Goal: Task Accomplishment & Management: Use online tool/utility

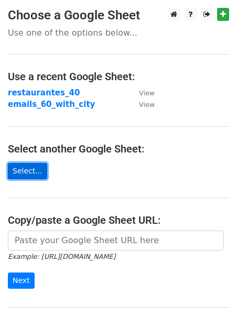
click at [30, 174] on link "Select..." at bounding box center [27, 171] width 39 height 16
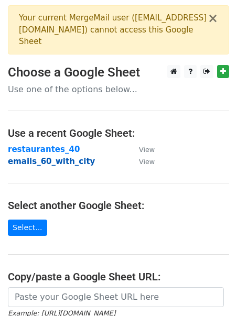
scroll to position [3, 0]
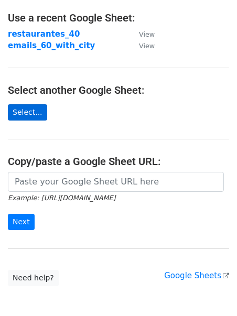
scroll to position [58, 0]
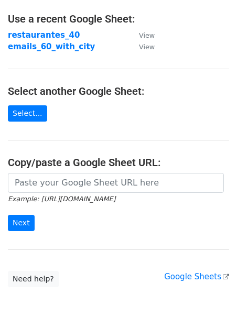
click at [34, 98] on main "Choose a Google Sheet Use one of the options below... Use a recent Google Sheet…" at bounding box center [118, 118] width 237 height 337
click at [34, 104] on main "Choose a Google Sheet Use one of the options below... Use a recent Google Sheet…" at bounding box center [118, 118] width 237 height 337
click at [34, 112] on link "Select..." at bounding box center [27, 113] width 39 height 16
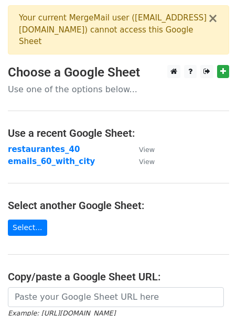
click at [58, 38] on div "Your current MergeMail user ( gutierrezsolerpau@gmail.com ) cannot access this …" at bounding box center [113, 30] width 189 height 36
click at [64, 31] on div "Your current MergeMail user ( gutierrezsolerpau@gmail.com ) cannot access this …" at bounding box center [113, 30] width 189 height 36
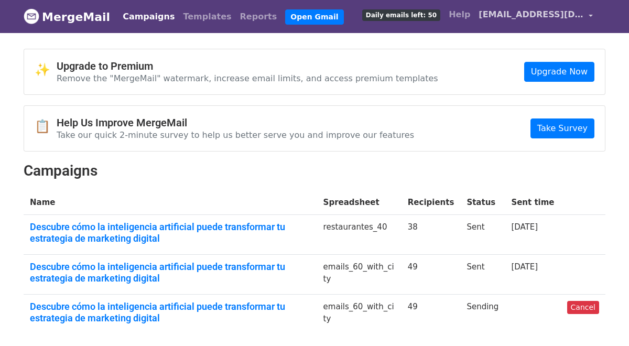
click at [534, 16] on span "[EMAIL_ADDRESS][DOMAIN_NAME]" at bounding box center [530, 14] width 105 height 13
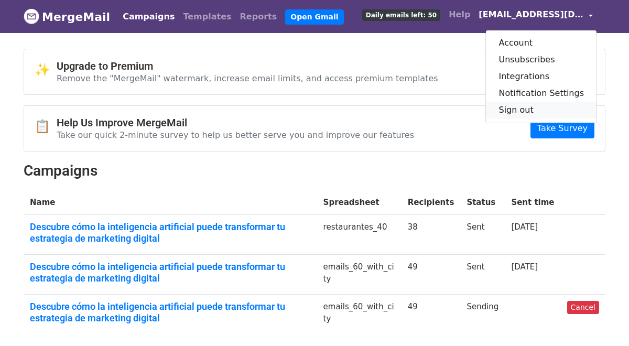
click at [528, 111] on link "Sign out" at bounding box center [541, 110] width 111 height 17
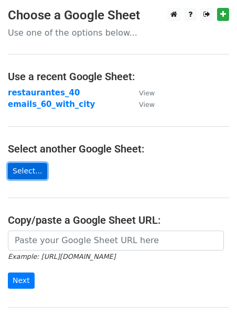
click at [22, 172] on link "Select..." at bounding box center [27, 171] width 39 height 16
